Goal: Find specific page/section: Find specific page/section

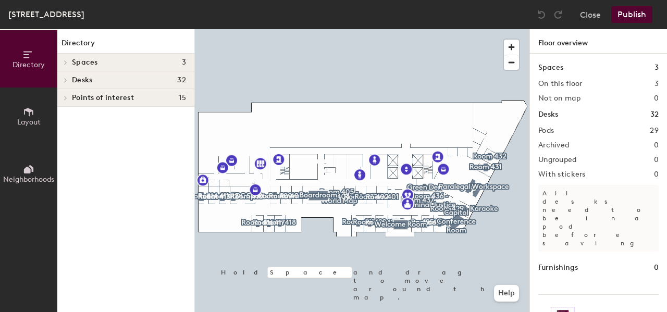
click at [64, 82] on icon at bounding box center [66, 80] width 4 height 5
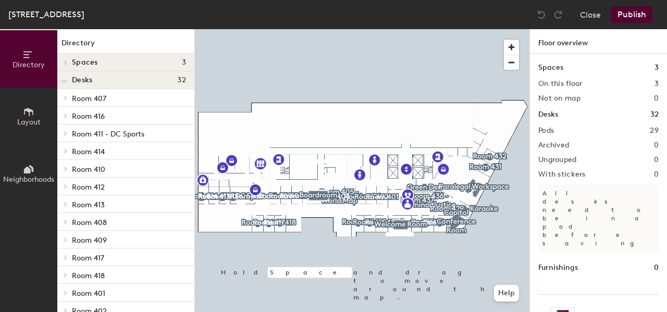
click at [92, 208] on span "Room 413" at bounding box center [88, 205] width 33 height 9
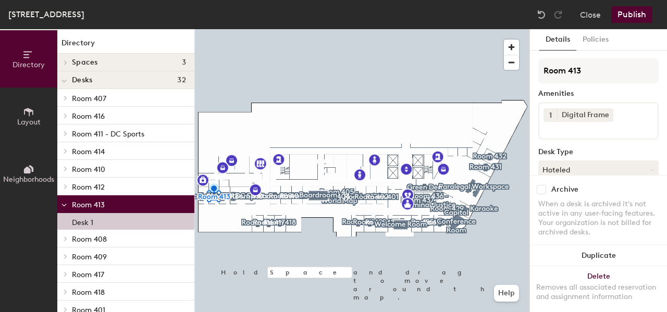
click at [65, 203] on span at bounding box center [64, 205] width 5 height 9
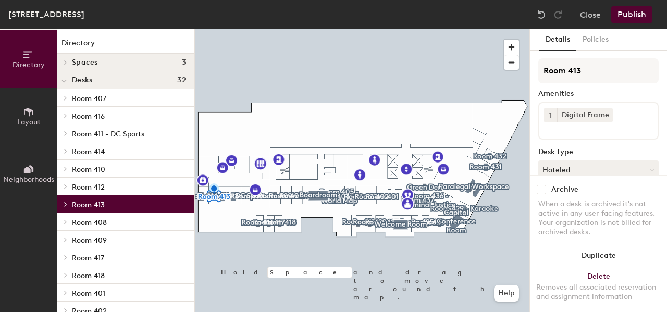
click at [65, 154] on div at bounding box center [64, 150] width 14 height 17
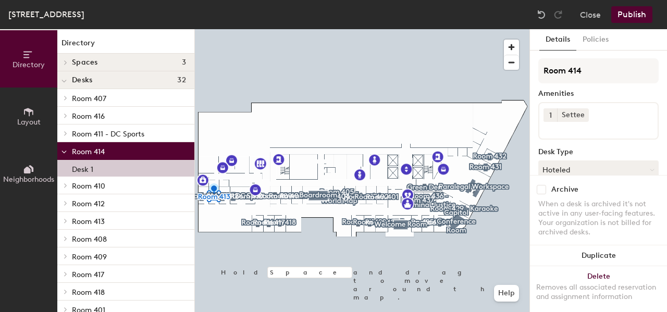
click at [87, 174] on p "Desk 1" at bounding box center [82, 168] width 21 height 12
click at [604, 35] on button "Policies" at bounding box center [596, 39] width 39 height 21
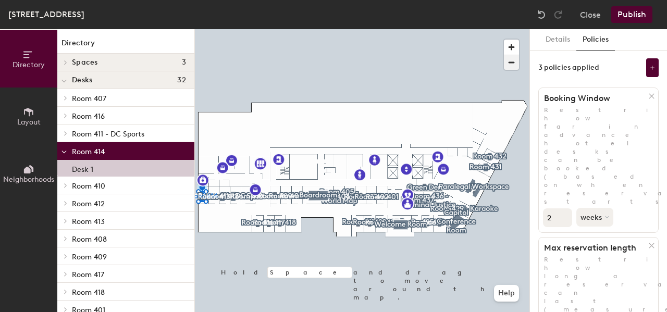
click at [516, 59] on span "button" at bounding box center [511, 62] width 15 height 15
click at [511, 47] on span "button" at bounding box center [511, 47] width 15 height 15
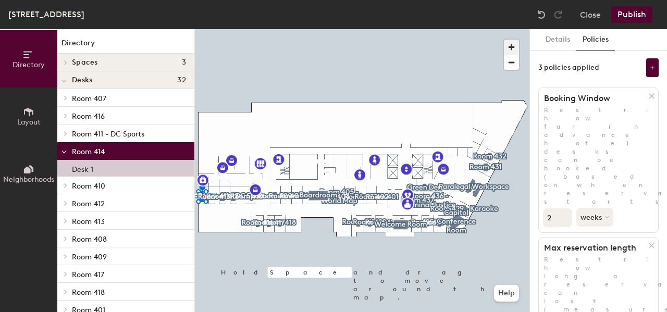
click at [511, 47] on span "button" at bounding box center [511, 47] width 15 height 15
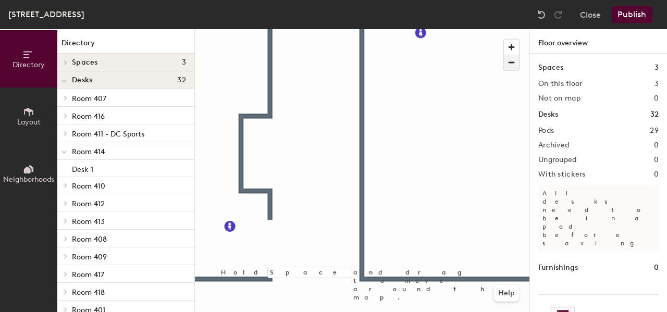
click at [512, 64] on span "button" at bounding box center [511, 62] width 15 height 15
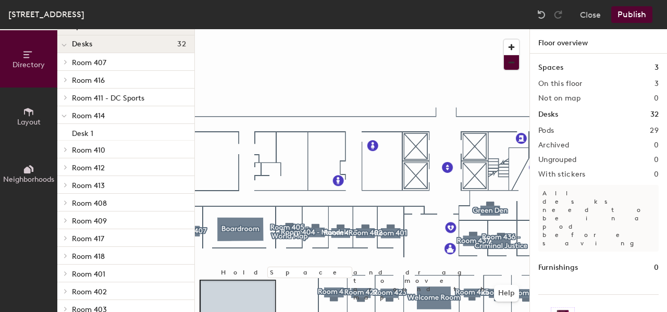
scroll to position [52, 0]
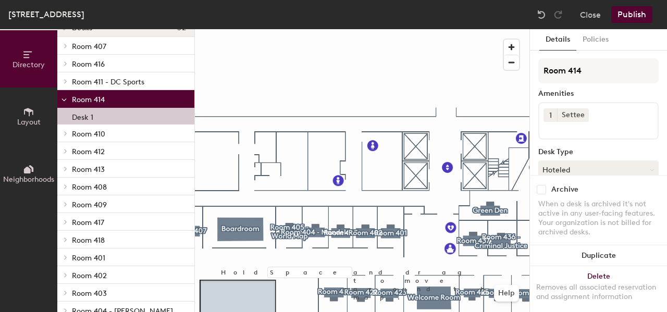
click at [103, 114] on div "Desk 1" at bounding box center [125, 116] width 137 height 17
click at [105, 101] on p "Room 414" at bounding box center [129, 99] width 114 height 14
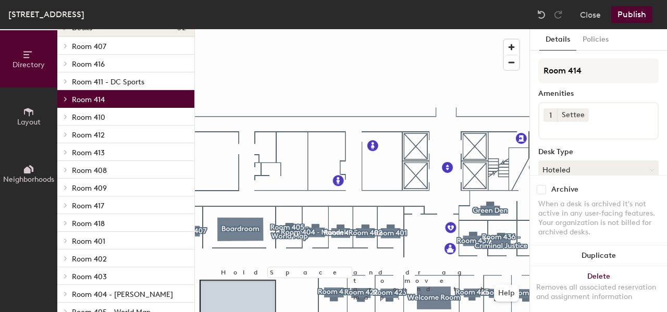
click at [100, 103] on span "Room 414" at bounding box center [88, 99] width 33 height 9
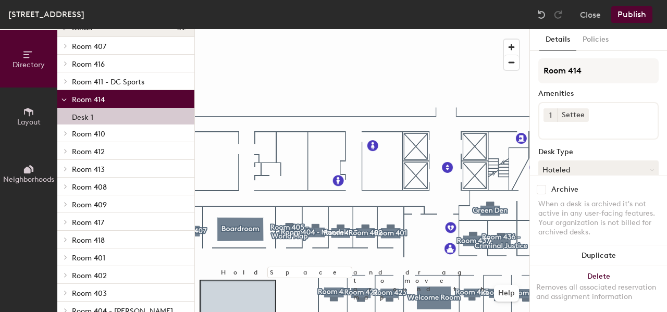
click at [106, 122] on div "Desk 1" at bounding box center [125, 116] width 137 height 17
click at [596, 17] on button "Close" at bounding box center [590, 14] width 21 height 17
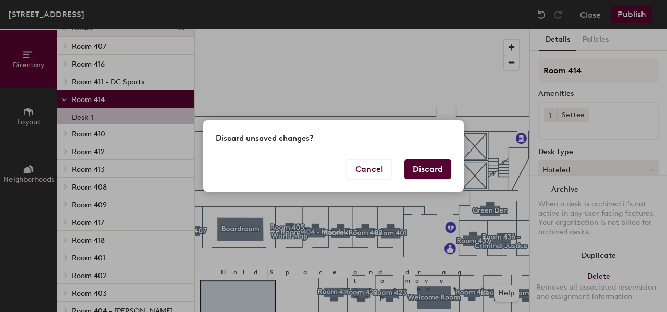
click at [424, 169] on button "Discard" at bounding box center [428, 170] width 47 height 20
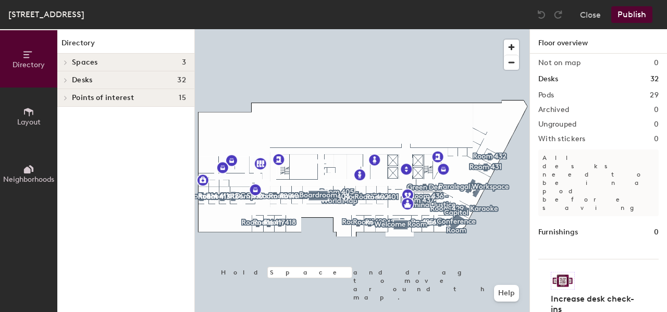
scroll to position [38, 0]
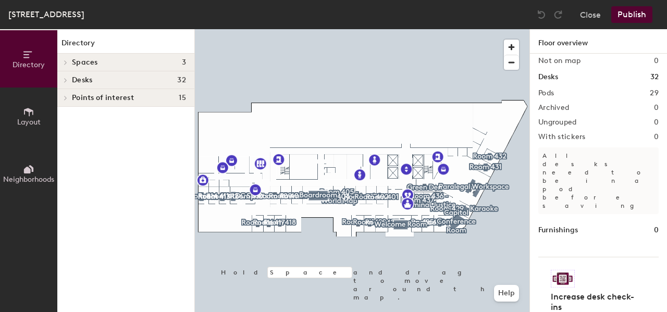
click at [64, 80] on icon at bounding box center [66, 80] width 4 height 5
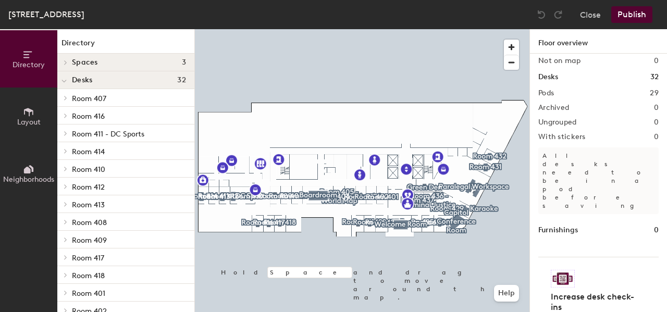
click at [64, 152] on icon at bounding box center [66, 151] width 4 height 5
click at [80, 169] on p "Desk 1" at bounding box center [82, 168] width 21 height 12
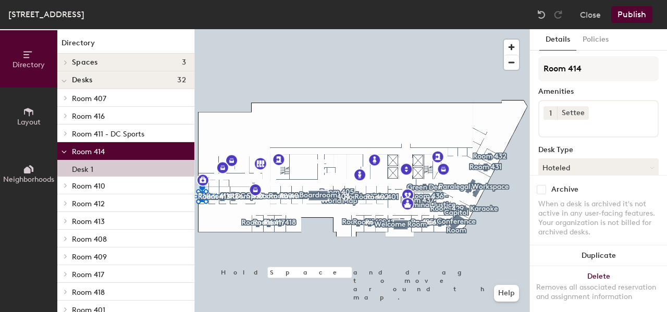
scroll to position [0, 0]
click at [600, 42] on button "Policies" at bounding box center [596, 39] width 39 height 21
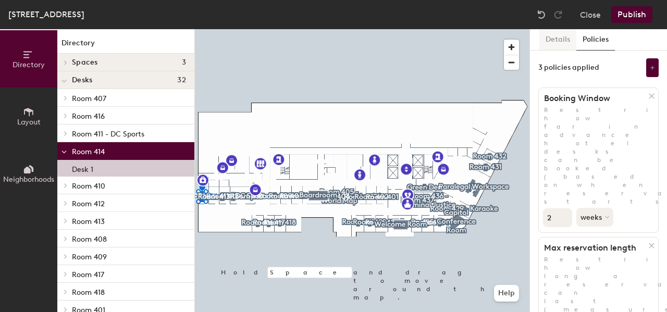
click at [562, 44] on button "Details" at bounding box center [558, 39] width 37 height 21
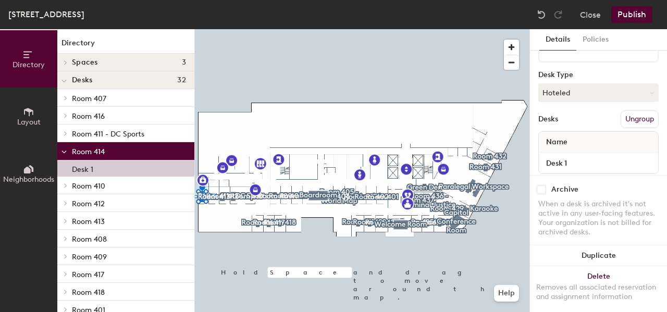
scroll to position [100, 0]
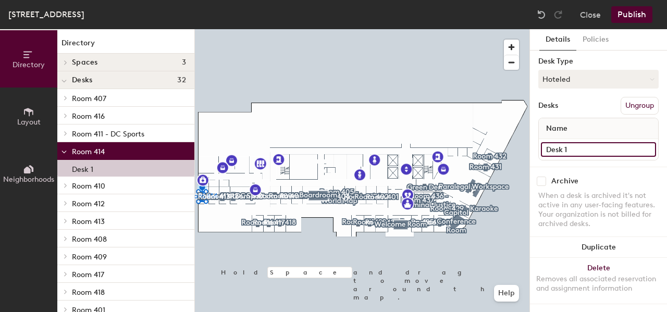
click at [639, 142] on input "Desk 1" at bounding box center [598, 149] width 115 height 15
click at [616, 142] on input "Desk 1" at bounding box center [598, 149] width 115 height 15
click at [614, 167] on div "Archive When a desk is archived it's not active in any user-facing features. Yo…" at bounding box center [598, 204] width 137 height 75
click at [640, 142] on input "Desk 1" at bounding box center [598, 149] width 115 height 15
click at [633, 178] on div "Archive When a desk is archived it's not active in any user-facing features. Yo…" at bounding box center [598, 204] width 137 height 75
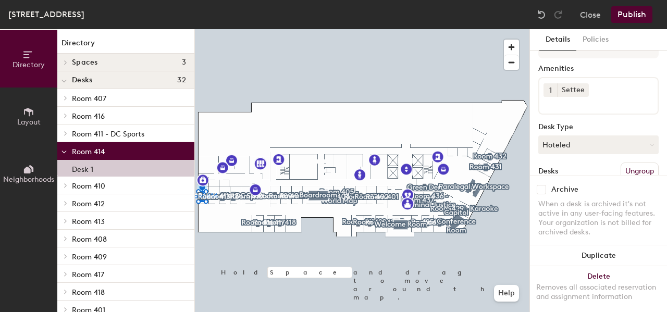
scroll to position [0, 0]
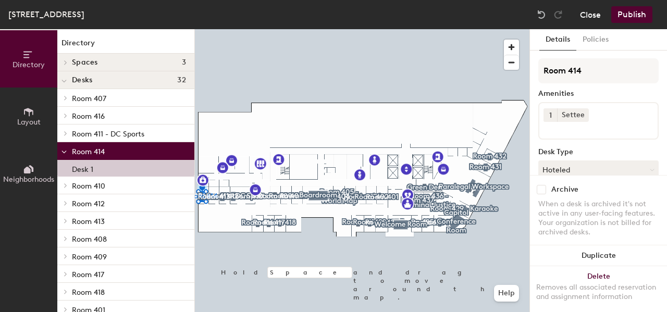
click at [591, 18] on button "Close" at bounding box center [590, 14] width 21 height 17
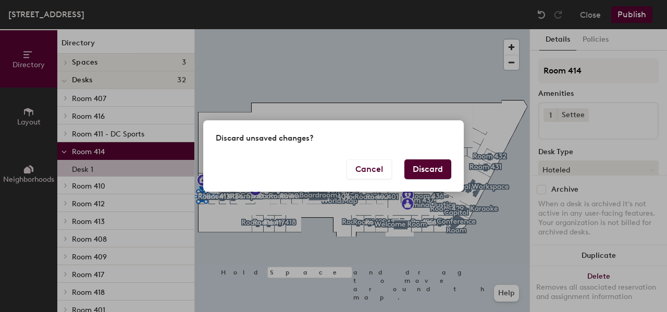
click at [427, 170] on button "Discard" at bounding box center [428, 170] width 47 height 20
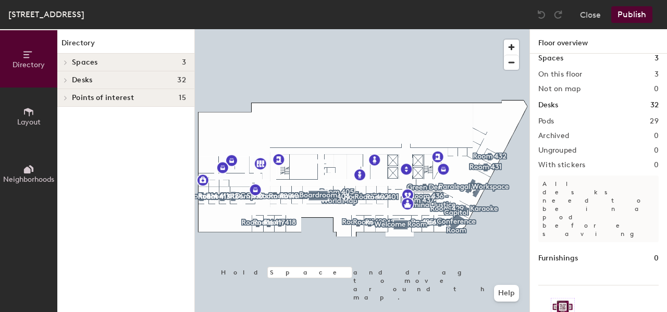
scroll to position [38, 0]
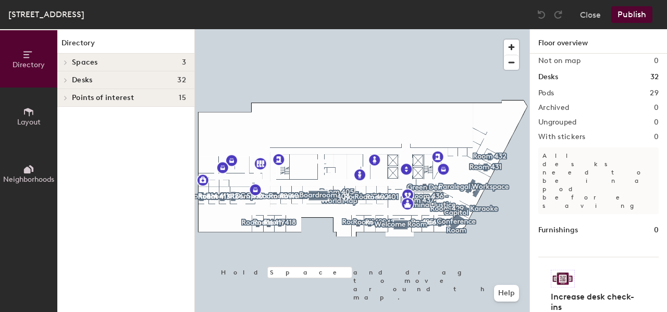
click at [64, 79] on icon at bounding box center [66, 80] width 4 height 5
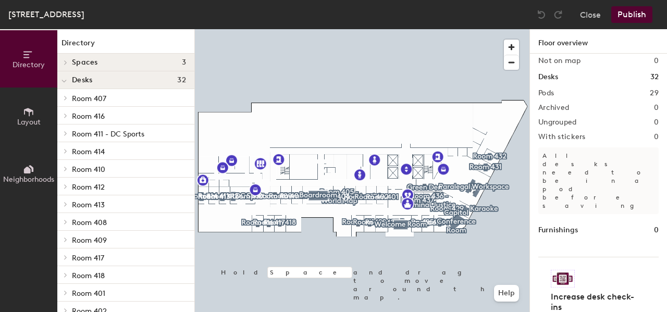
click at [64, 152] on icon at bounding box center [66, 151] width 4 height 5
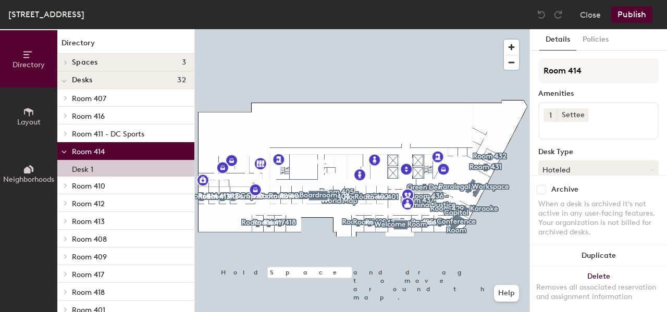
click at [82, 171] on p "Desk 1" at bounding box center [82, 168] width 21 height 12
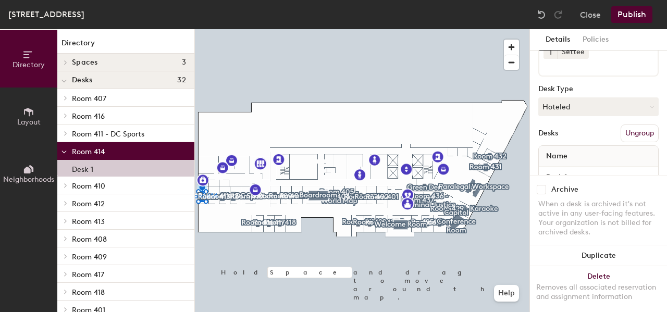
scroll to position [100, 0]
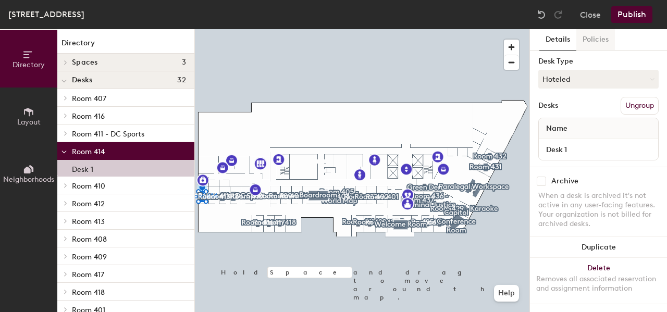
click at [592, 39] on button "Policies" at bounding box center [596, 39] width 39 height 21
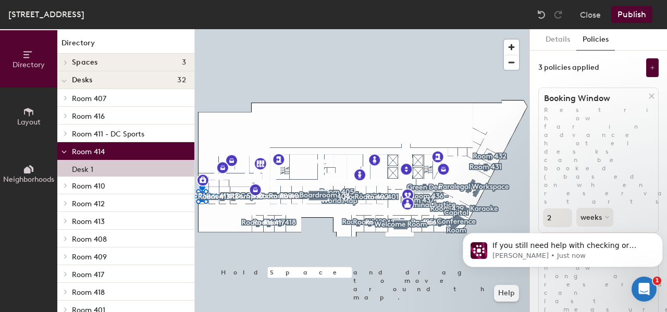
scroll to position [0, 0]
click at [649, 288] on icon "Open Intercom Messenger" at bounding box center [643, 288] width 17 height 17
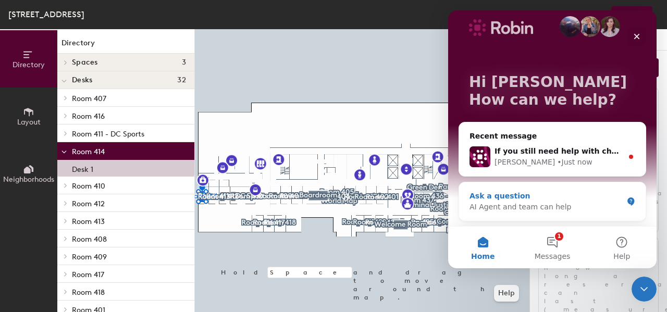
scroll to position [10, 0]
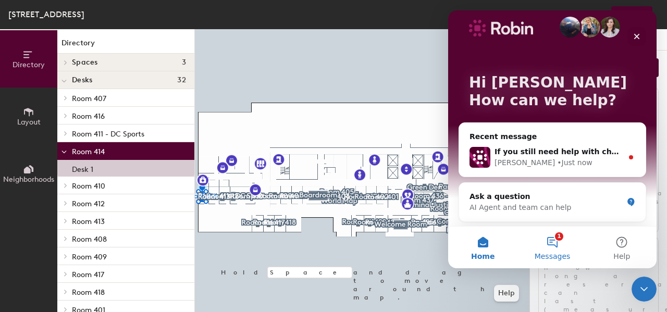
click at [553, 247] on button "1 Messages" at bounding box center [552, 248] width 69 height 42
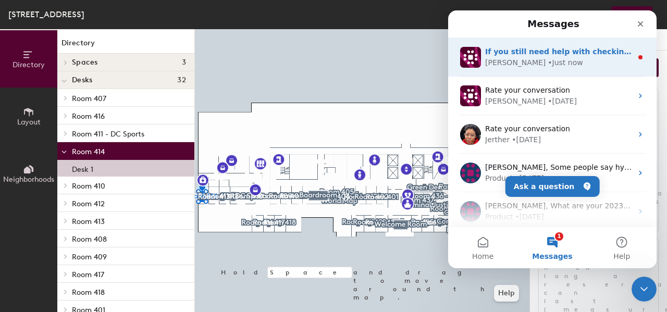
click at [560, 58] on div "Robin • Just now" at bounding box center [558, 62] width 147 height 11
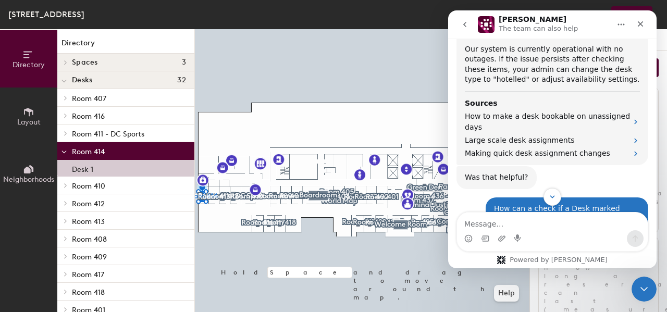
scroll to position [379, 0]
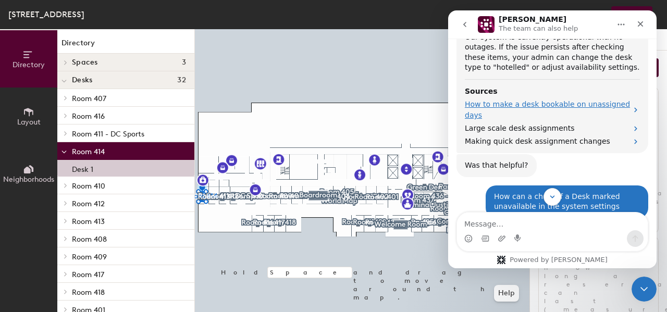
click at [554, 99] on span "How to make a desk bookable on unassigned days" at bounding box center [548, 110] width 167 height 22
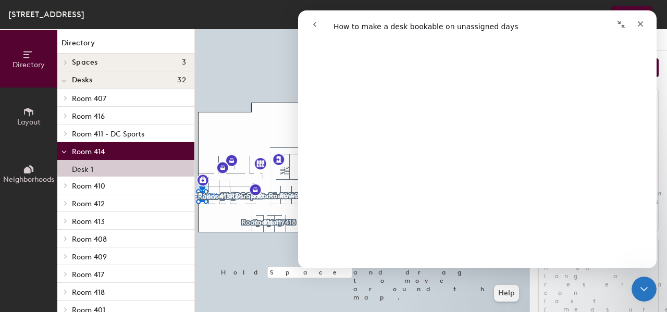
scroll to position [417, 0]
click at [644, 26] on icon "Close" at bounding box center [641, 24] width 8 height 8
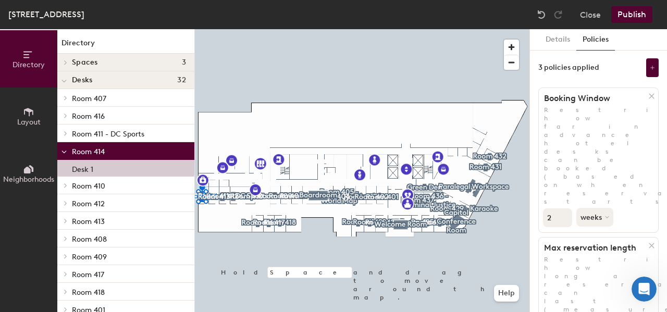
scroll to position [0, 0]
click at [561, 41] on button "Details" at bounding box center [558, 39] width 37 height 21
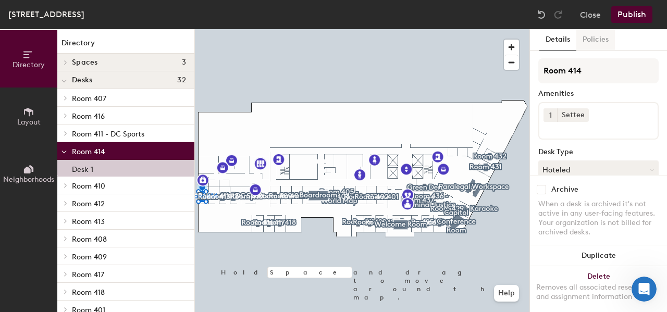
click at [598, 40] on button "Policies" at bounding box center [596, 39] width 39 height 21
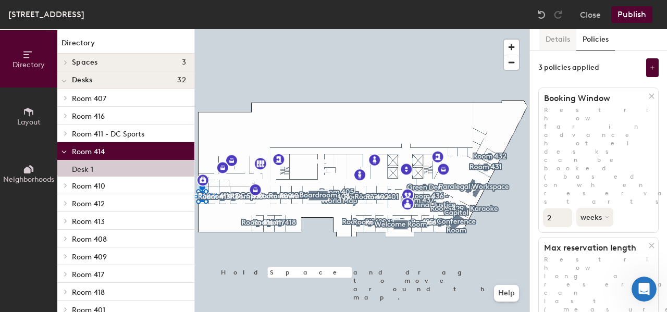
click at [560, 40] on button "Details" at bounding box center [558, 39] width 37 height 21
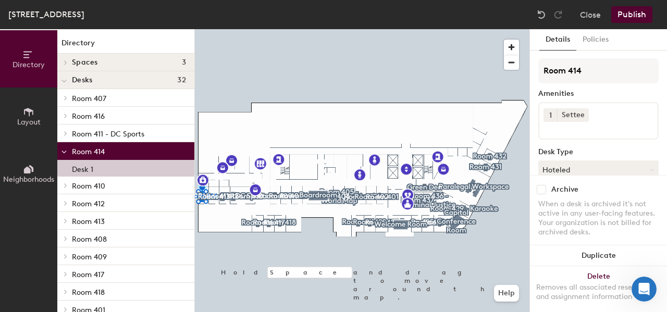
scroll to position [52, 0]
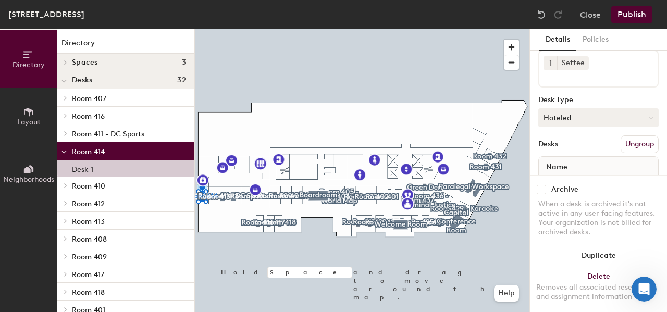
click at [586, 118] on button "Hoteled" at bounding box center [599, 117] width 120 height 19
click at [619, 95] on div "Room 414 Amenities 1 Settee Desk Type Hoteled Desks Ungroup Name Desk 1" at bounding box center [599, 105] width 120 height 199
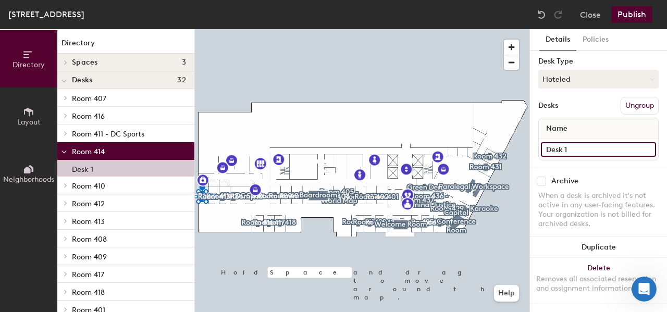
click at [560, 142] on input "Desk 1" at bounding box center [598, 149] width 115 height 15
click at [602, 142] on input "Desk 1" at bounding box center [598, 149] width 115 height 15
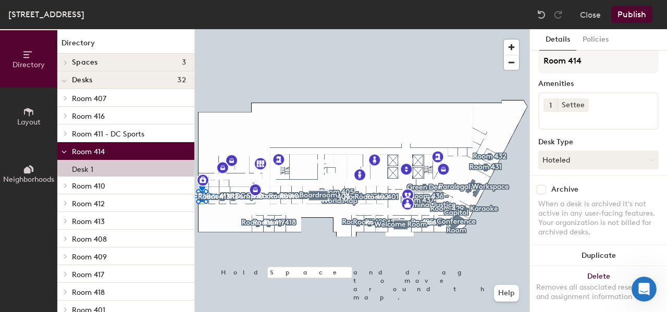
scroll to position [0, 0]
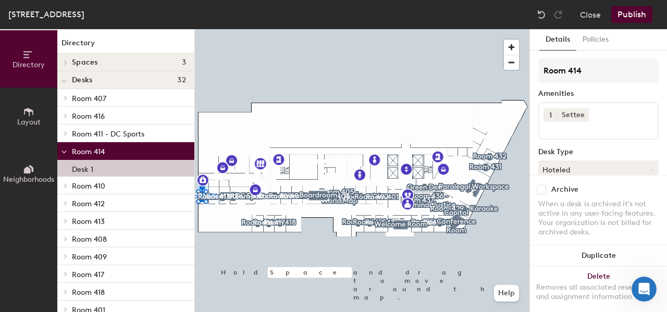
click at [83, 169] on p "Desk 1" at bounding box center [82, 168] width 21 height 12
click at [91, 151] on span "Room 414" at bounding box center [88, 152] width 33 height 9
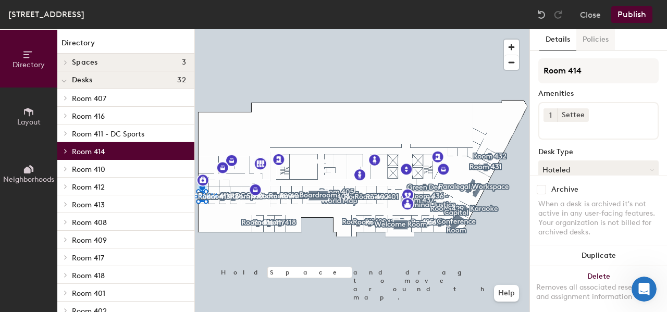
click at [588, 40] on button "Policies" at bounding box center [596, 39] width 39 height 21
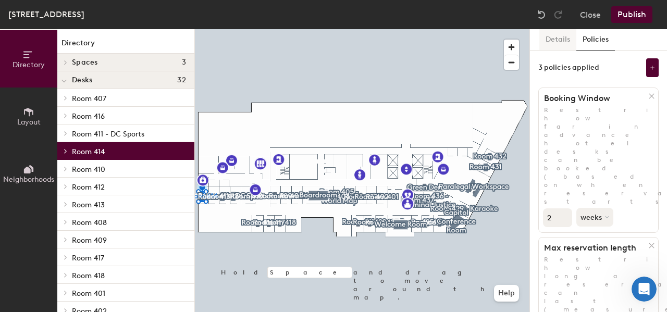
click at [563, 40] on button "Details" at bounding box center [558, 39] width 37 height 21
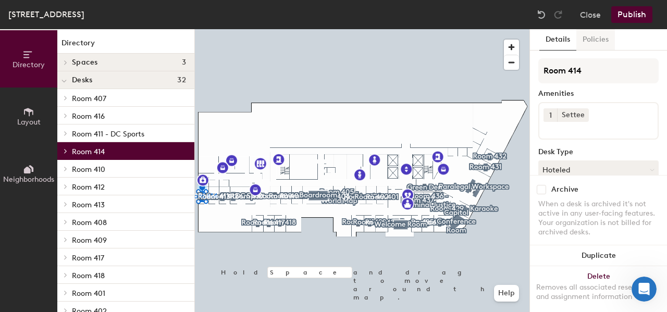
click at [600, 39] on button "Policies" at bounding box center [596, 39] width 39 height 21
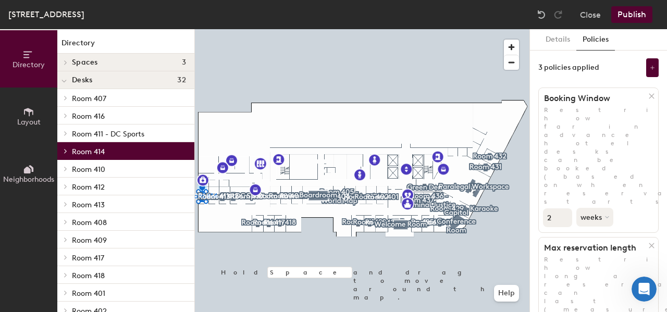
click at [65, 148] on div at bounding box center [64, 150] width 14 height 17
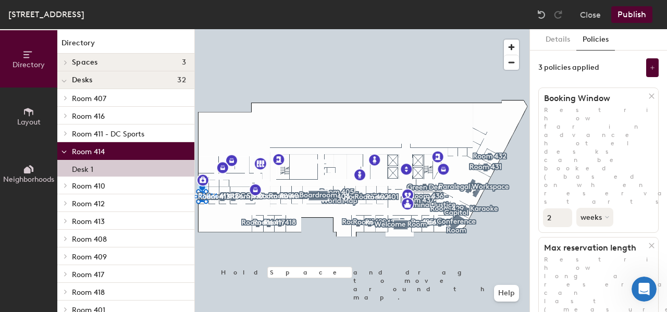
click at [85, 172] on p "Desk 1" at bounding box center [82, 168] width 21 height 12
click at [75, 170] on p "Desk 1" at bounding box center [82, 168] width 21 height 12
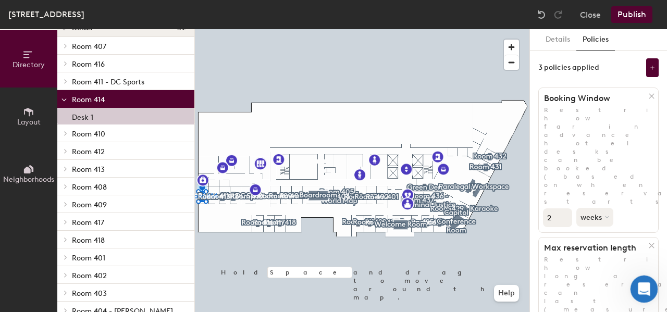
click at [647, 296] on div "Open Intercom Messenger" at bounding box center [643, 288] width 34 height 34
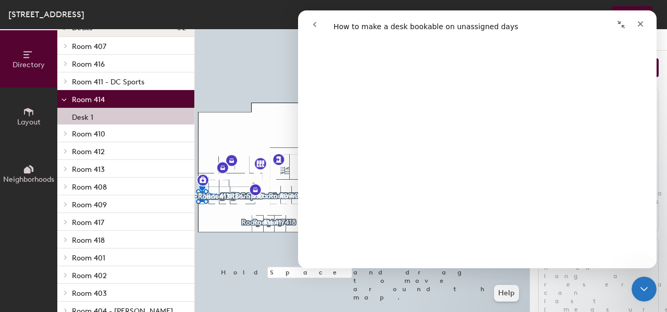
scroll to position [469, 0]
click at [646, 22] on div "Close" at bounding box center [640, 24] width 19 height 19
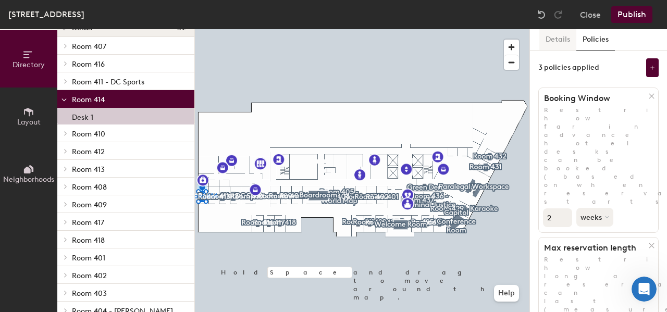
click at [559, 41] on button "Details" at bounding box center [558, 39] width 37 height 21
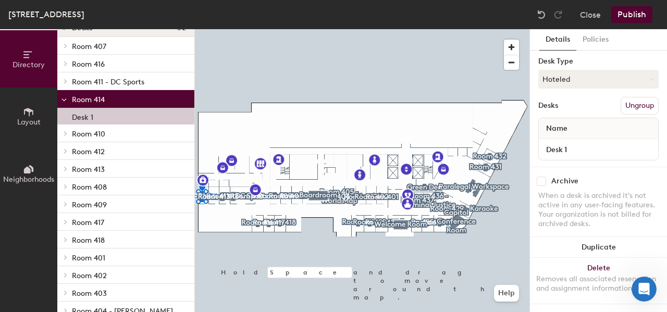
scroll to position [100, 0]
click at [587, 42] on button "Policies" at bounding box center [596, 39] width 39 height 21
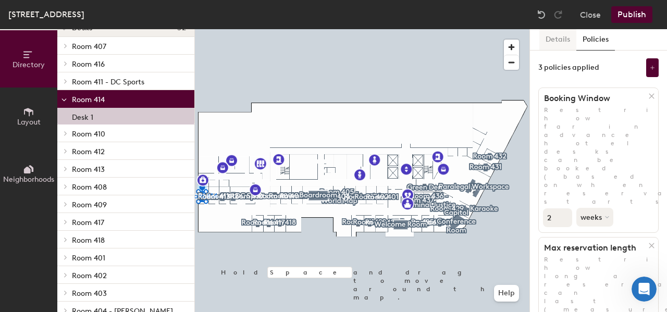
click at [565, 41] on button "Details" at bounding box center [558, 39] width 37 height 21
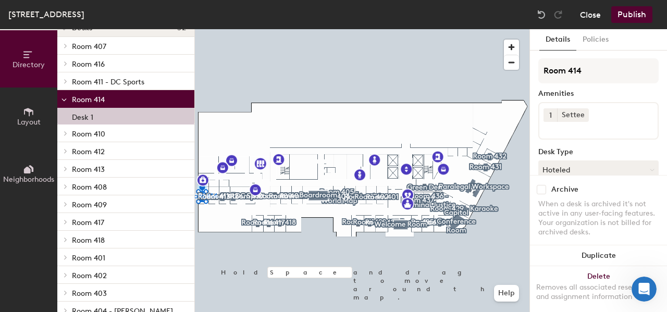
click at [593, 16] on button "Close" at bounding box center [590, 14] width 21 height 17
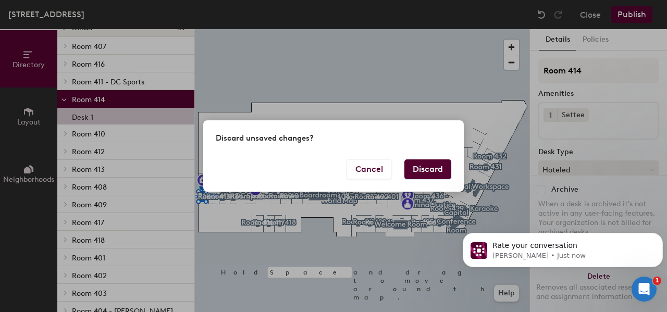
click at [427, 168] on button "Discard" at bounding box center [428, 170] width 47 height 20
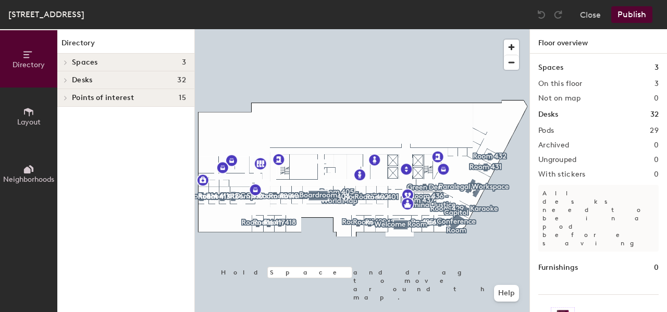
click at [42, 122] on button "Layout" at bounding box center [28, 116] width 57 height 57
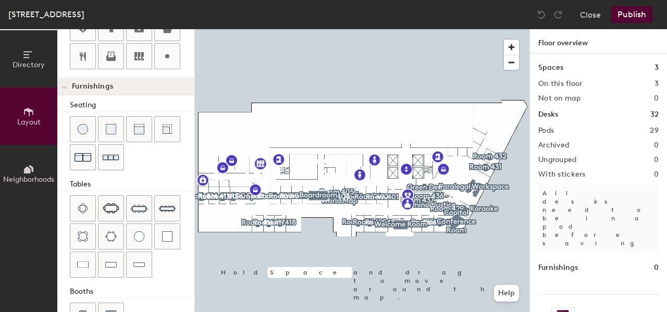
scroll to position [346, 0]
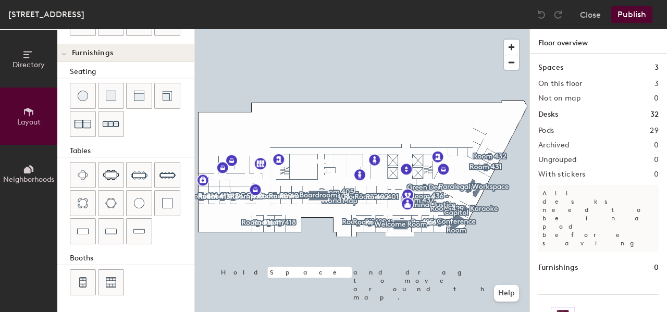
click at [29, 169] on icon at bounding box center [27, 170] width 7 height 7
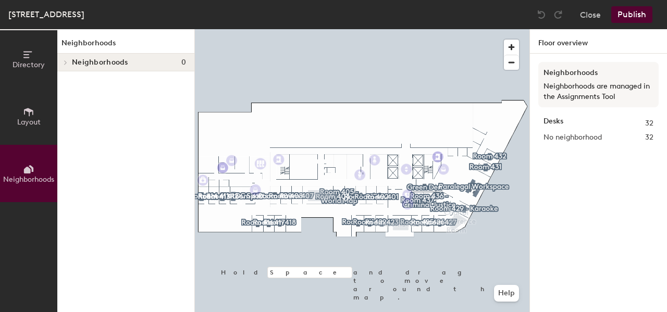
click at [29, 64] on span "Directory" at bounding box center [29, 64] width 32 height 9
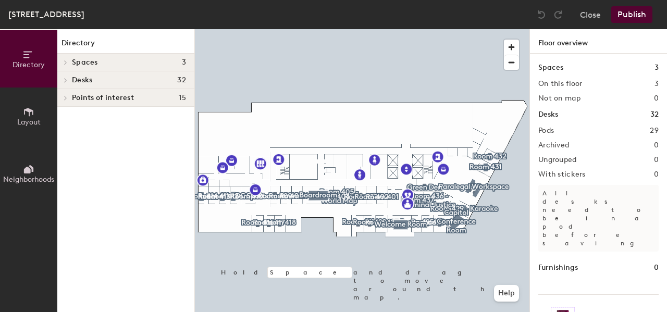
click at [66, 79] on icon at bounding box center [66, 80] width 4 height 5
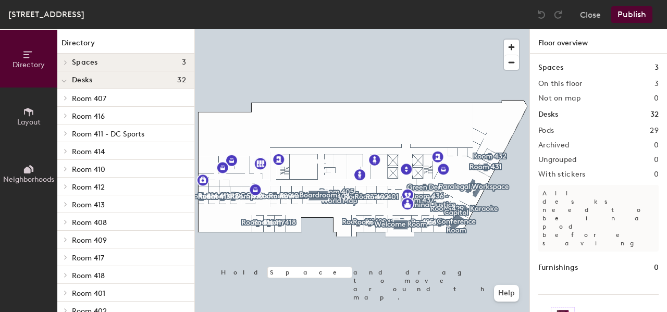
click at [64, 151] on icon at bounding box center [66, 151] width 4 height 5
click at [84, 153] on span "Room 414" at bounding box center [88, 152] width 33 height 9
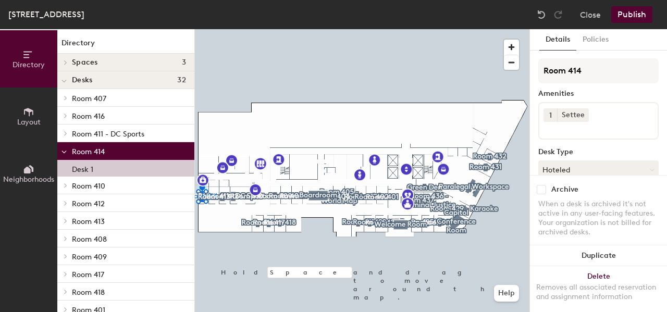
click at [79, 168] on p "Desk 1" at bounding box center [82, 168] width 21 height 12
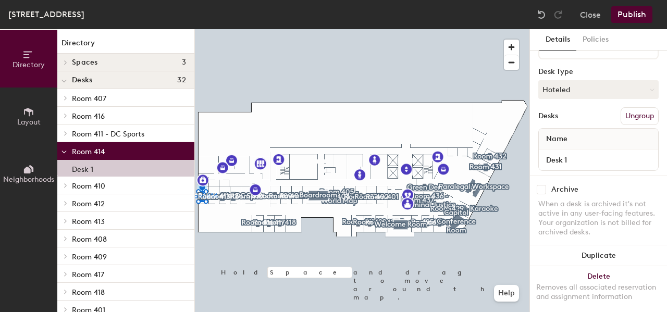
scroll to position [81, 0]
click at [596, 93] on button "Hoteled" at bounding box center [599, 88] width 120 height 19
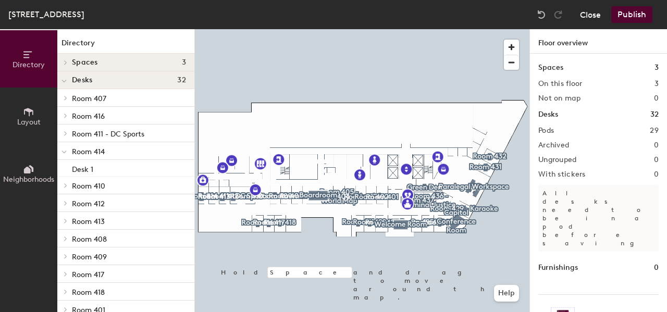
click at [589, 17] on button "Close" at bounding box center [590, 14] width 21 height 17
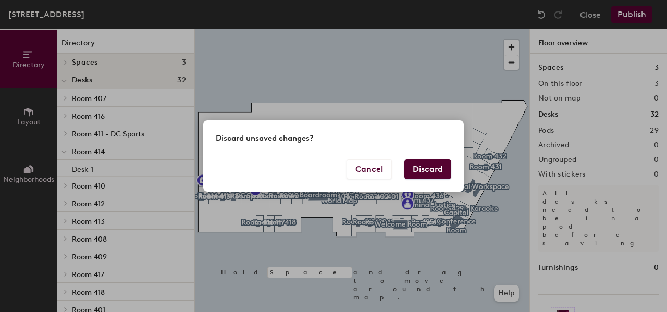
click at [432, 169] on button "Discard" at bounding box center [428, 170] width 47 height 20
